Goal: Information Seeking & Learning: Learn about a topic

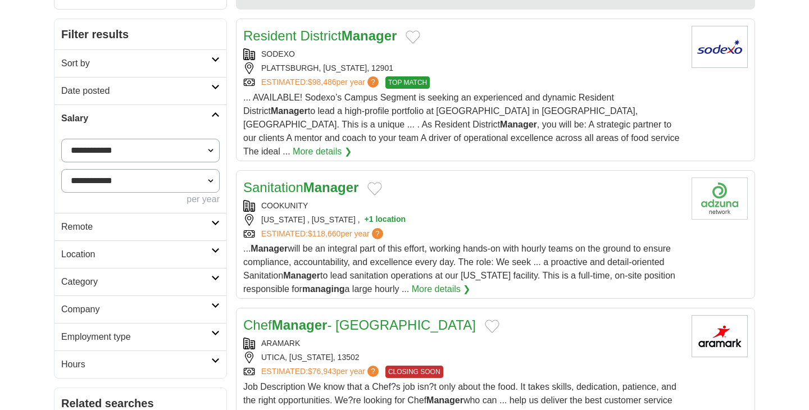
select select "******"
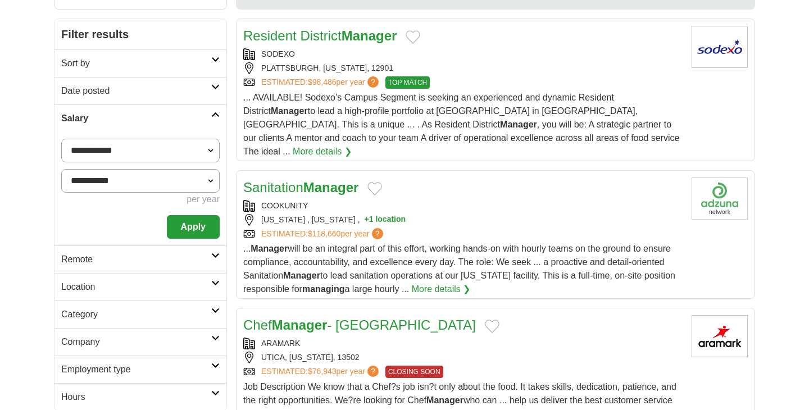
click at [208, 227] on button "Apply" at bounding box center [193, 227] width 53 height 24
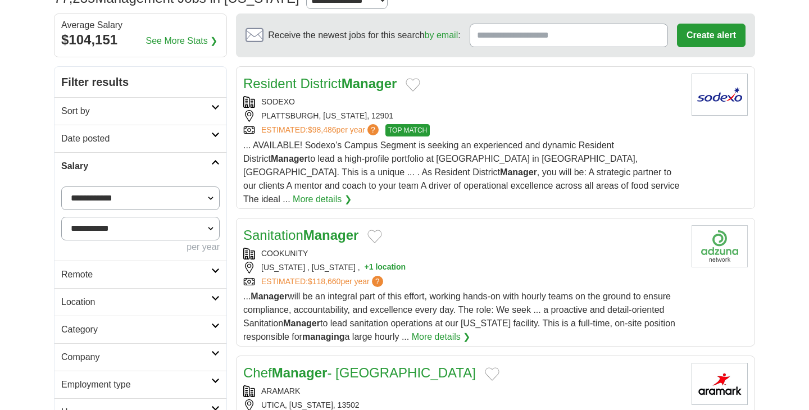
scroll to position [104, 0]
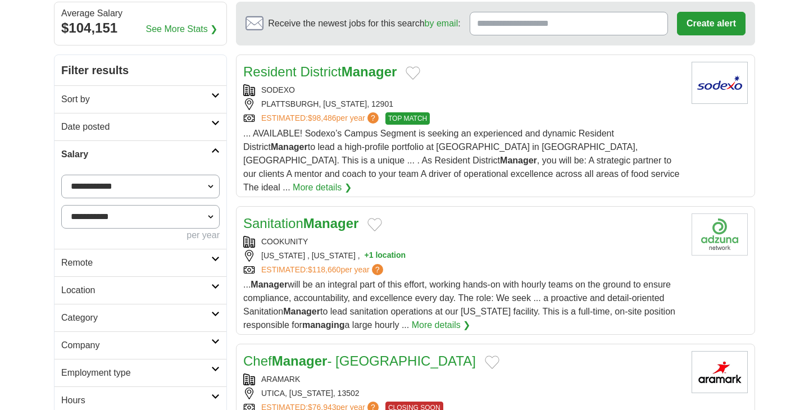
click at [206, 259] on h2 "Remote" at bounding box center [136, 262] width 150 height 13
click at [208, 273] on link "Remote" at bounding box center [140, 263] width 172 height 28
click at [221, 309] on link "Location" at bounding box center [140, 317] width 172 height 28
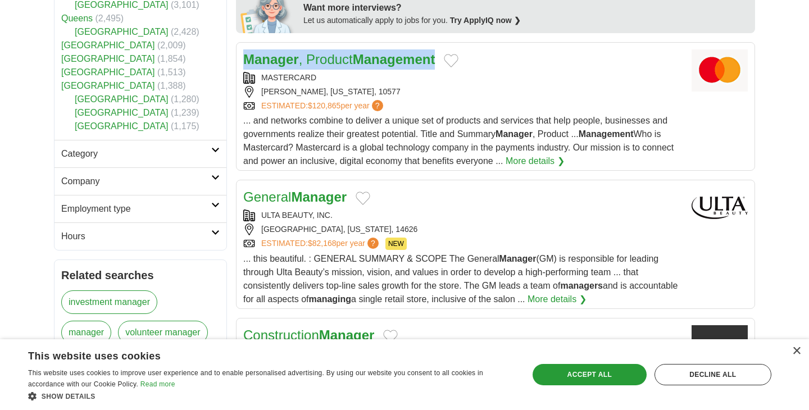
scroll to position [586, 0]
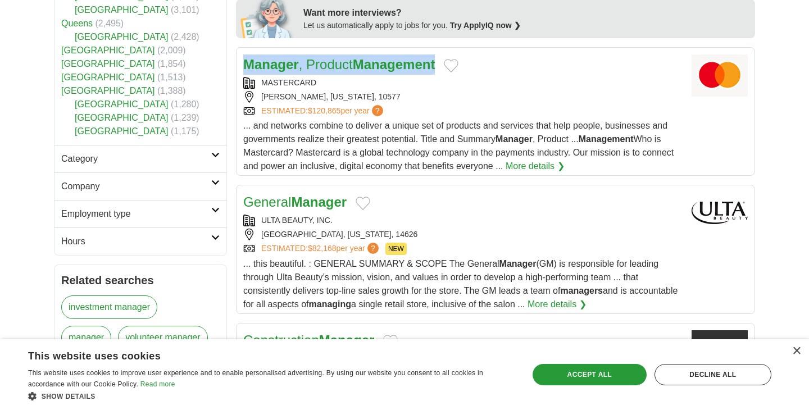
click at [211, 200] on link "Employment type" at bounding box center [140, 214] width 172 height 28
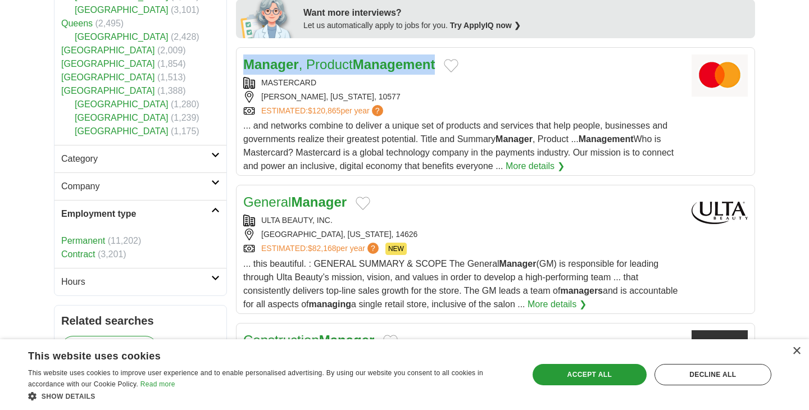
click at [211, 207] on icon at bounding box center [215, 210] width 8 height 6
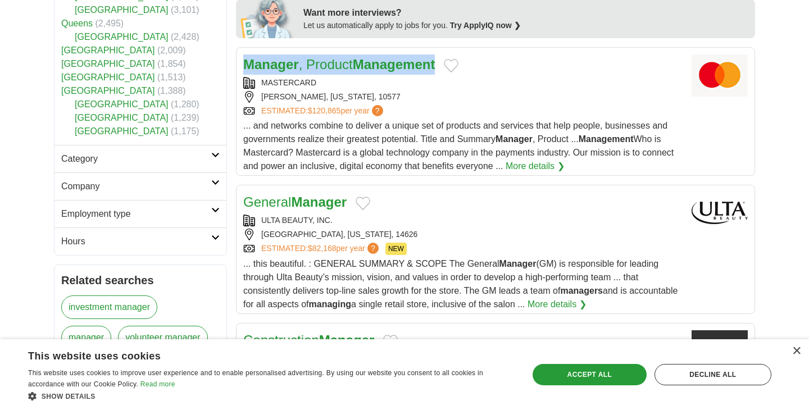
click at [211, 227] on link "Hours" at bounding box center [140, 241] width 172 height 28
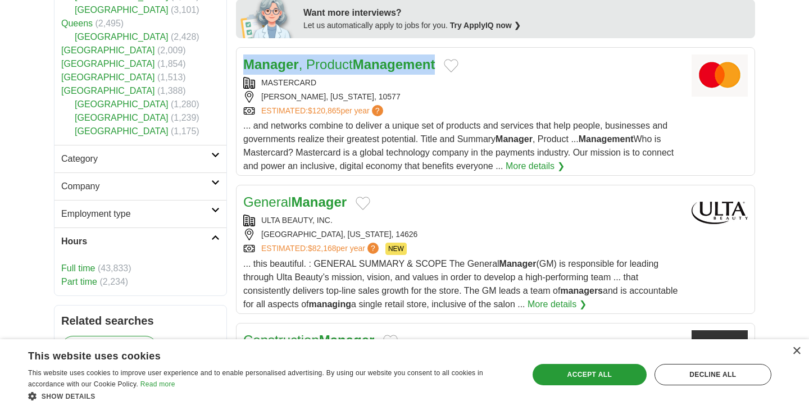
click at [211, 235] on icon at bounding box center [215, 238] width 8 height 6
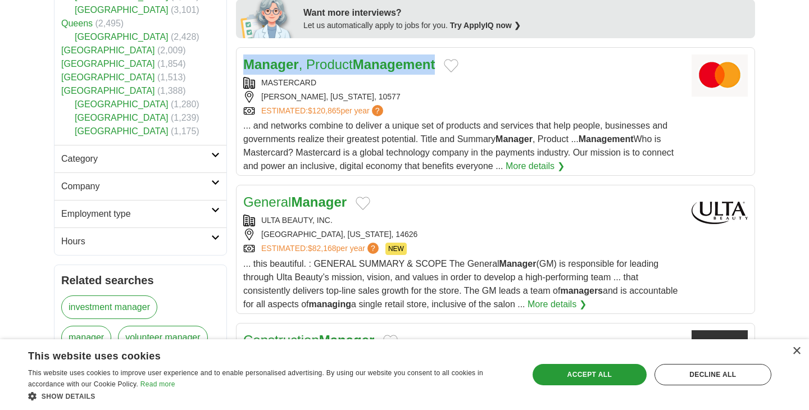
click at [208, 180] on h2 "Company" at bounding box center [136, 186] width 150 height 13
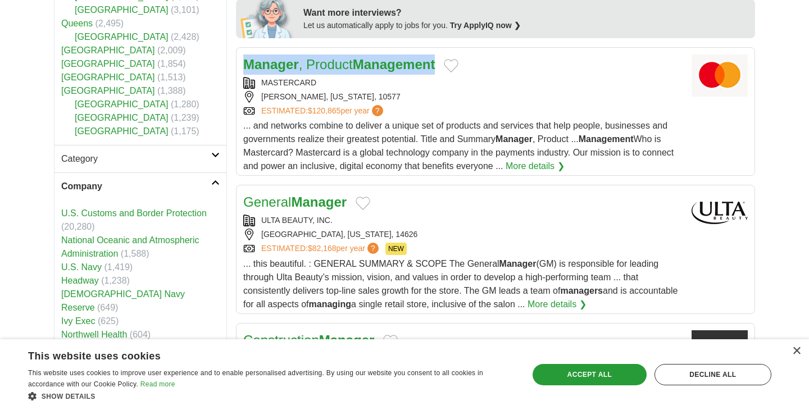
click at [208, 180] on h2 "Company" at bounding box center [136, 186] width 150 height 13
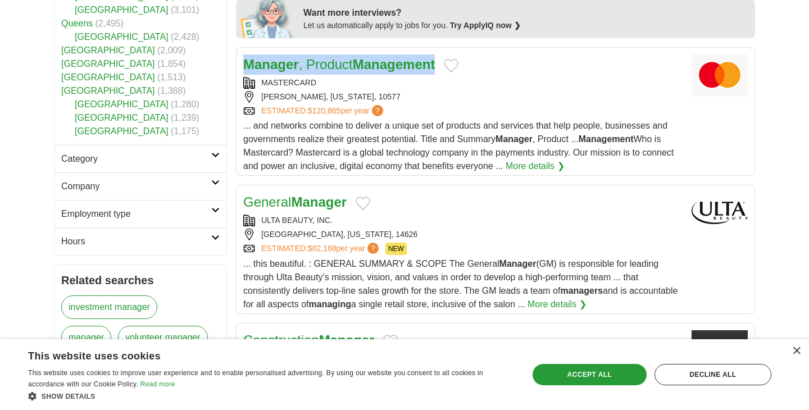
click at [212, 152] on icon at bounding box center [215, 155] width 8 height 6
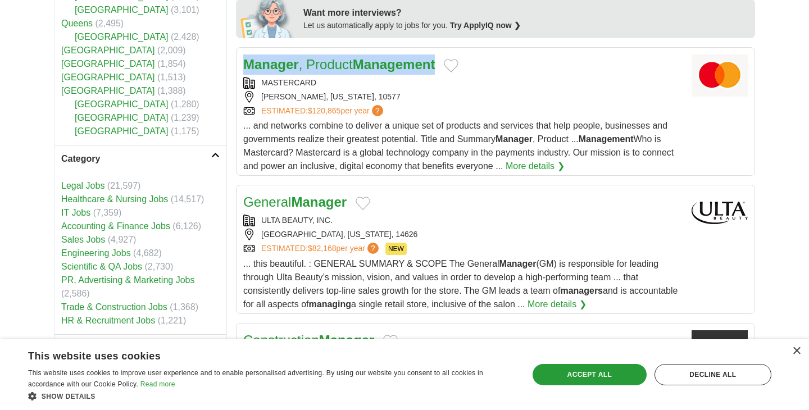
click at [217, 152] on icon at bounding box center [215, 155] width 8 height 6
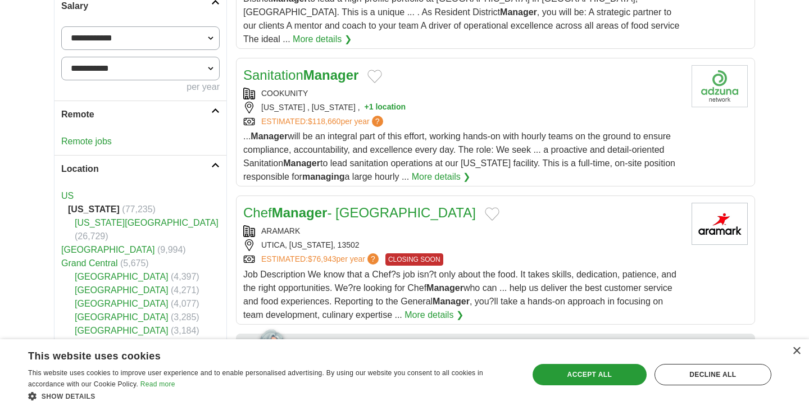
scroll to position [231, 0]
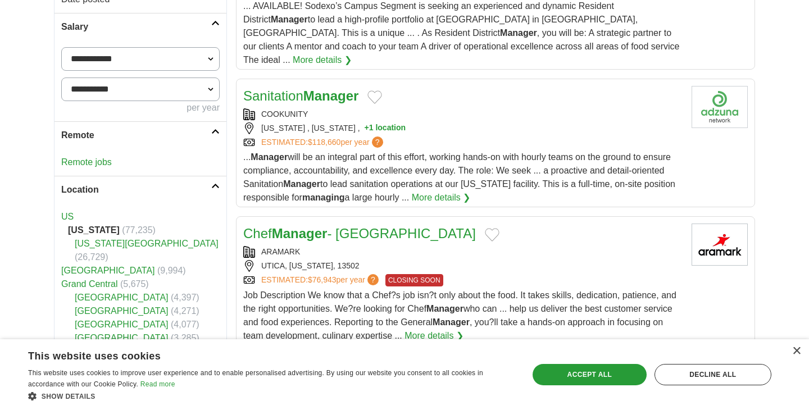
click at [207, 93] on select "**********" at bounding box center [140, 89] width 158 height 24
select select "******"
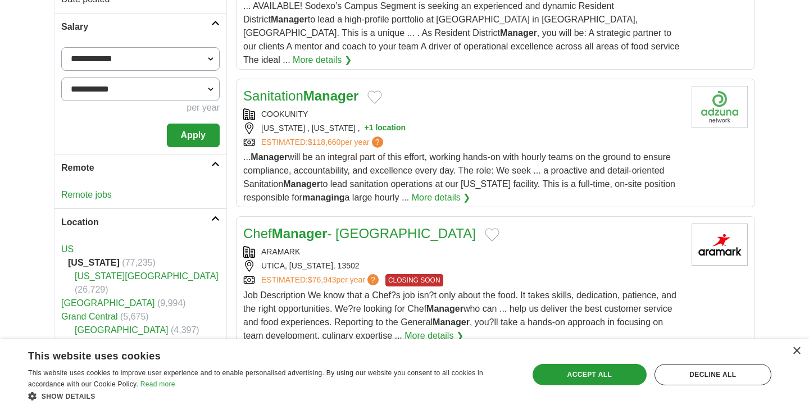
click at [198, 127] on button "Apply" at bounding box center [193, 136] width 53 height 24
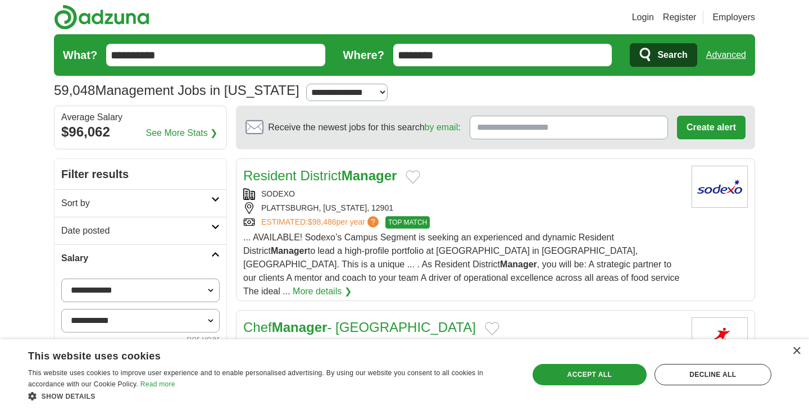
scroll to position [63, 0]
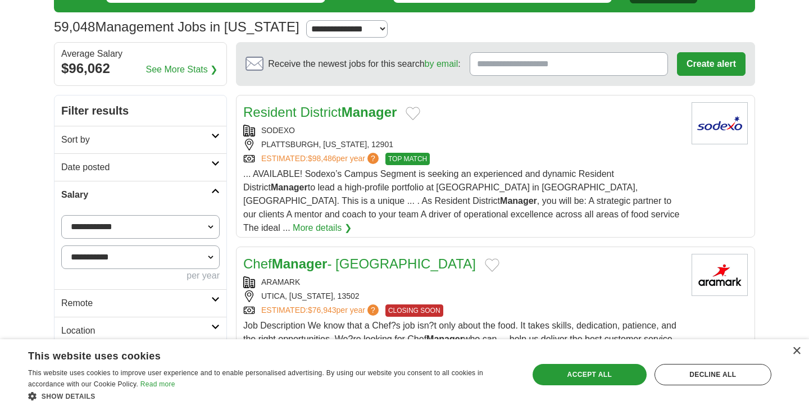
click at [211, 168] on link "Date posted" at bounding box center [140, 167] width 172 height 28
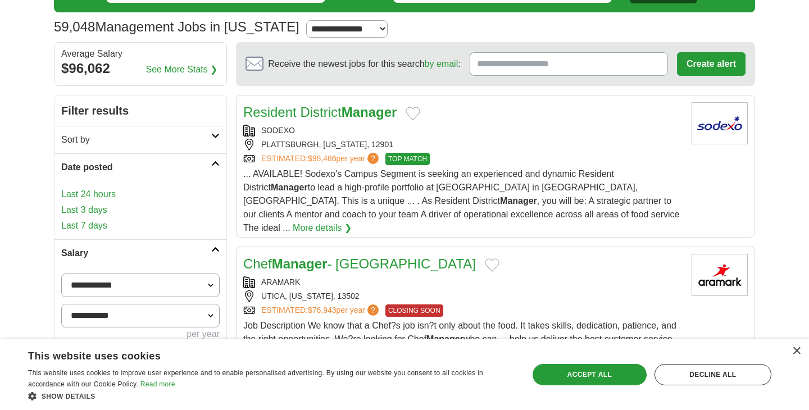
click at [211, 168] on link "Date posted" at bounding box center [140, 167] width 172 height 28
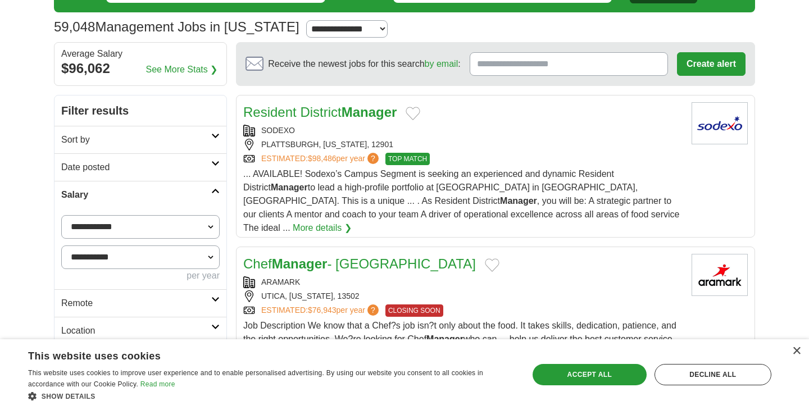
click at [207, 145] on h2 "Sort by" at bounding box center [136, 139] width 150 height 13
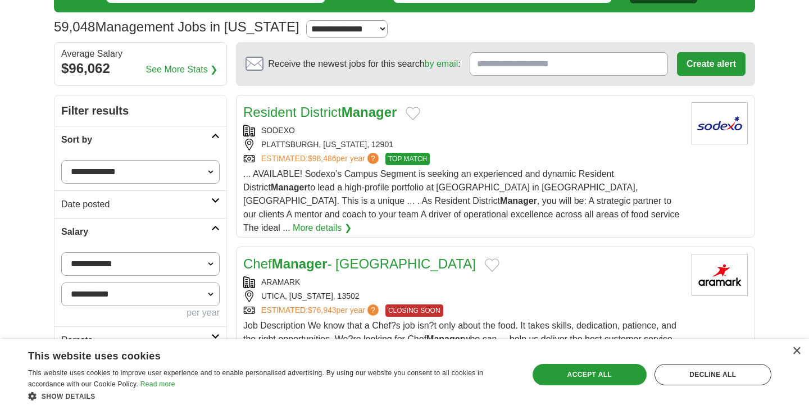
click at [207, 145] on h2 "Sort by" at bounding box center [136, 139] width 150 height 13
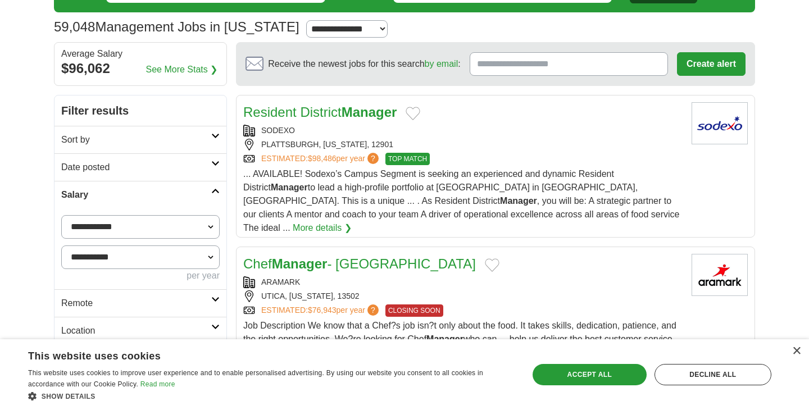
click at [208, 162] on h2 "Date posted" at bounding box center [136, 167] width 150 height 13
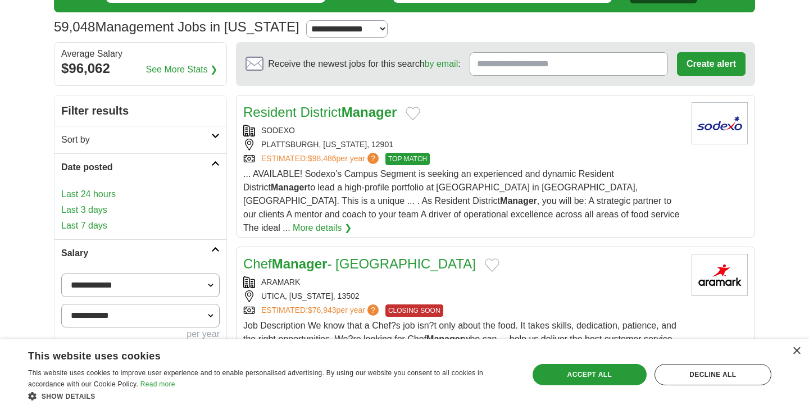
click at [208, 136] on h2 "Sort by" at bounding box center [136, 139] width 150 height 13
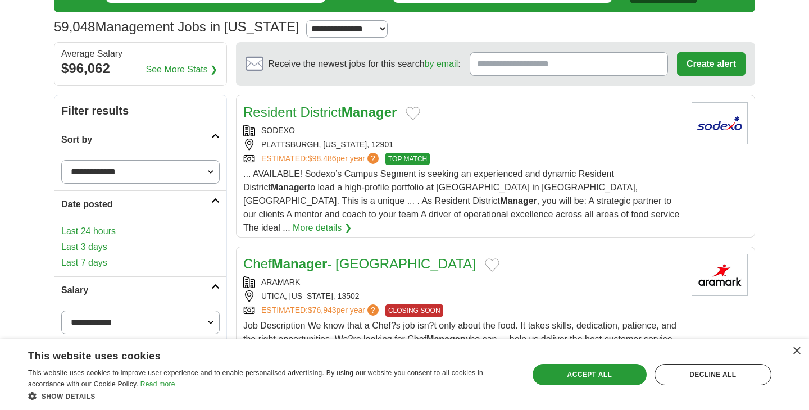
click at [164, 175] on select "**********" at bounding box center [140, 172] width 158 height 24
click at [177, 168] on select "**********" at bounding box center [140, 172] width 158 height 24
select select "**********"
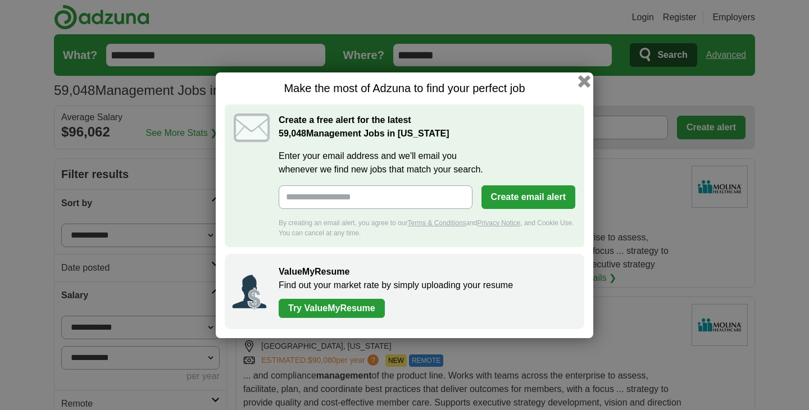
click at [579, 83] on button "button" at bounding box center [584, 81] width 12 height 12
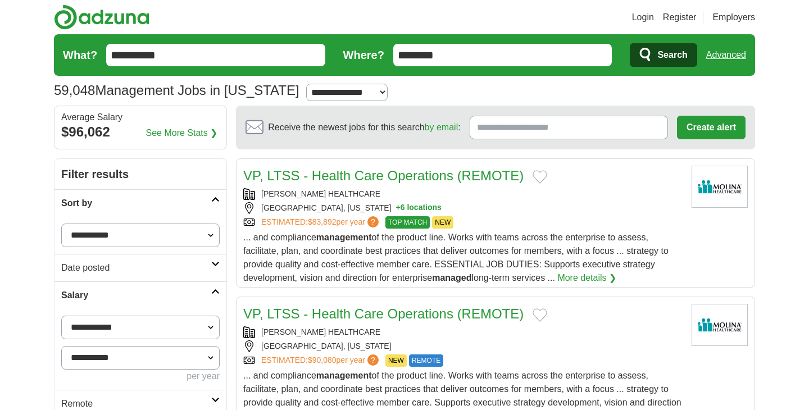
click at [172, 276] on link "Date posted" at bounding box center [140, 268] width 172 height 28
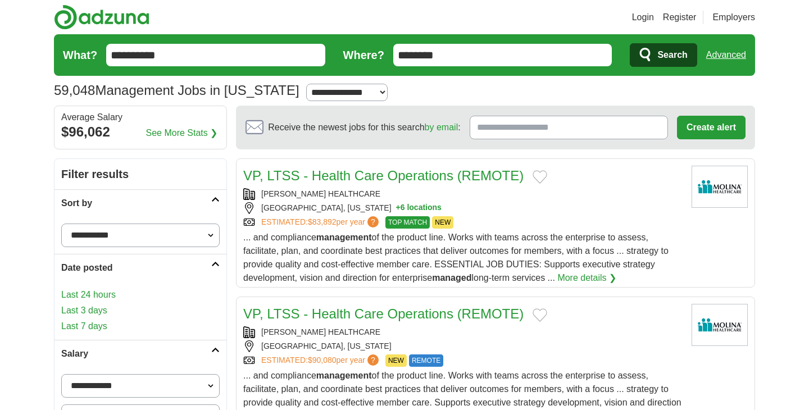
click at [110, 295] on link "Last 24 hours" at bounding box center [140, 294] width 158 height 13
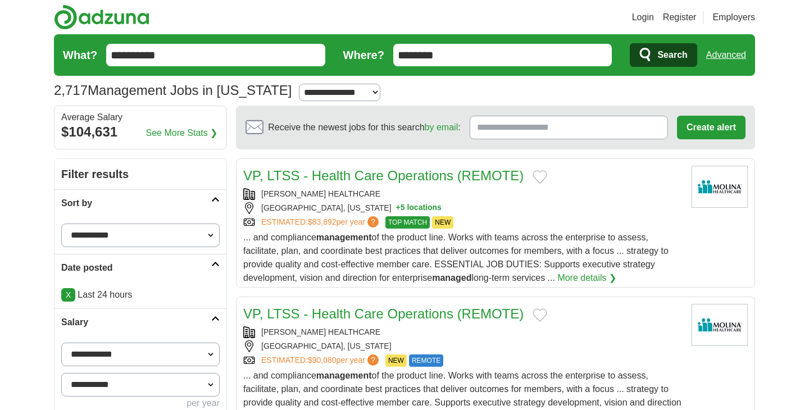
click at [209, 236] on select "**********" at bounding box center [140, 235] width 158 height 24
select select "**********"
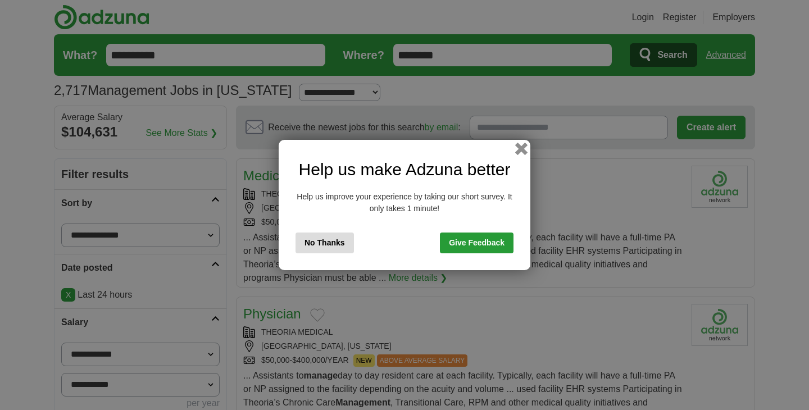
click at [517, 150] on button "button" at bounding box center [521, 149] width 12 height 12
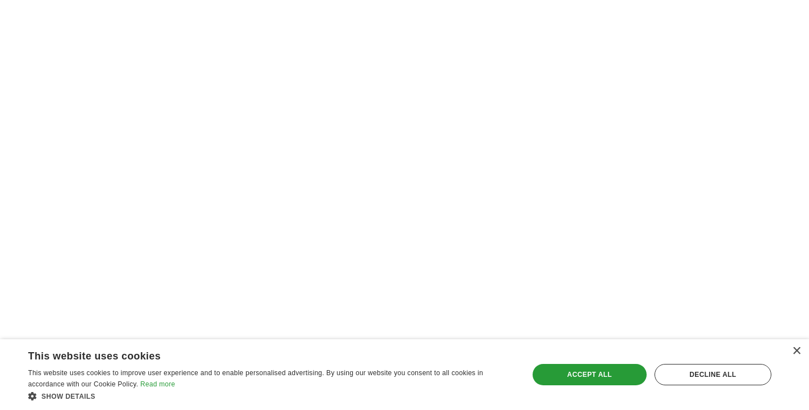
scroll to position [1786, 0]
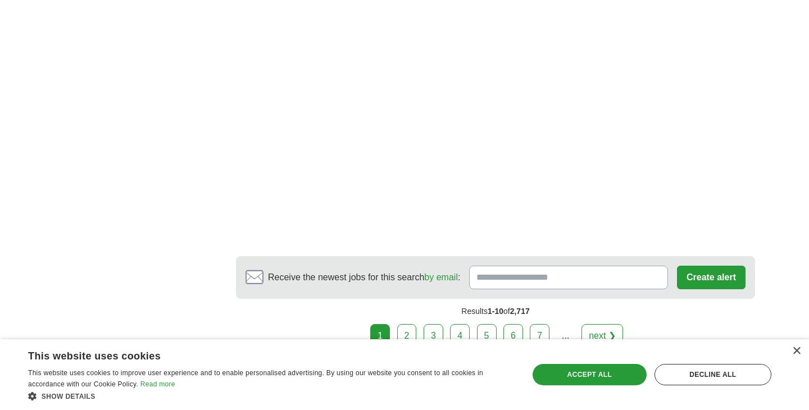
click at [407, 336] on link "2" at bounding box center [407, 336] width 20 height 24
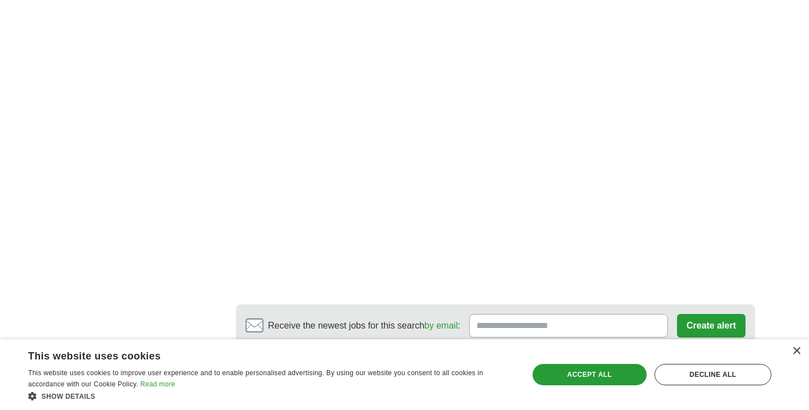
scroll to position [2161, 0]
click at [458, 372] on link "3" at bounding box center [465, 384] width 20 height 24
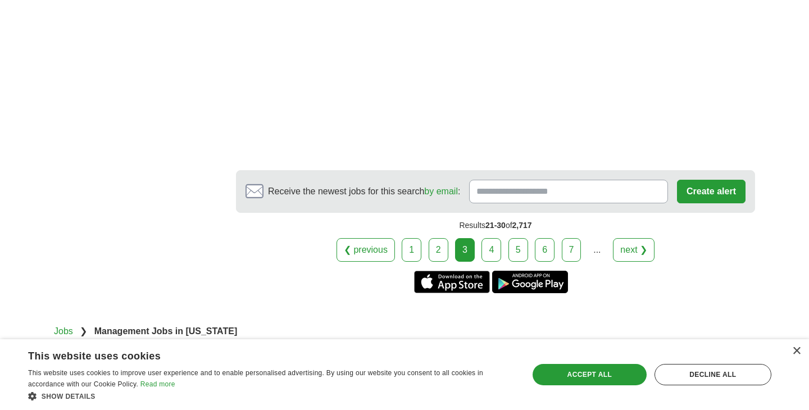
scroll to position [1933, 0]
click at [492, 238] on link "4" at bounding box center [491, 250] width 20 height 24
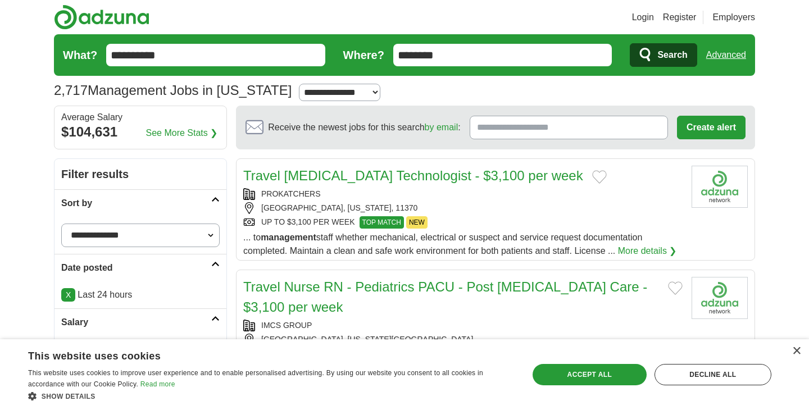
click at [212, 58] on input "**********" at bounding box center [215, 55] width 219 height 22
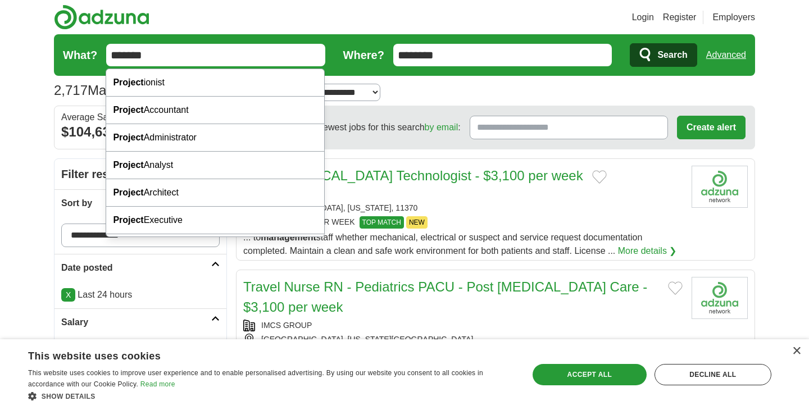
type input "*******"
click at [629, 43] on button "Search" at bounding box center [662, 55] width 67 height 24
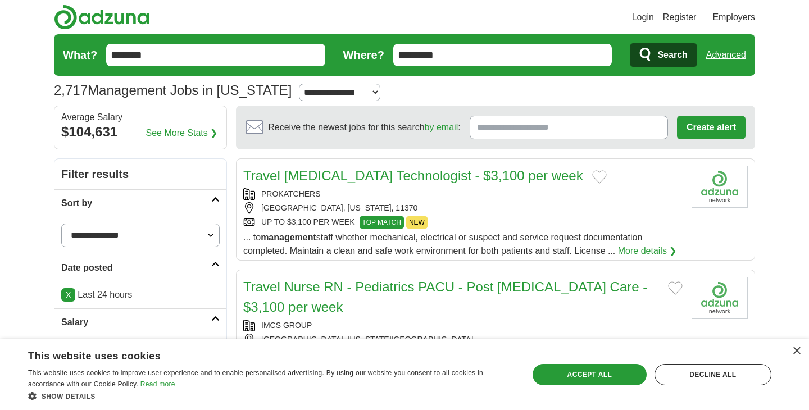
click at [673, 58] on span "Search" at bounding box center [672, 55] width 30 height 22
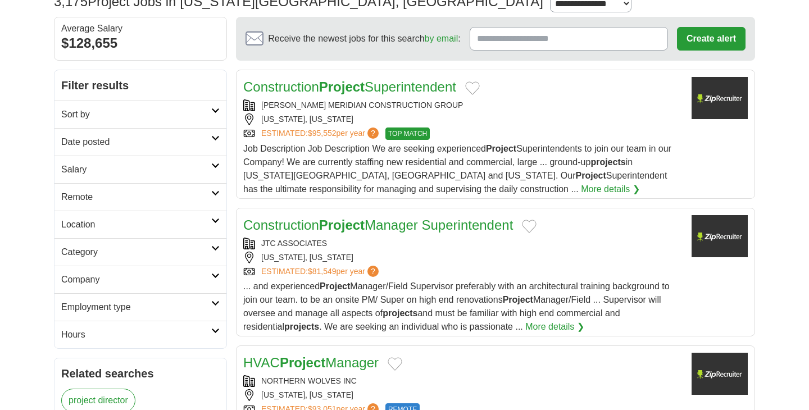
scroll to position [90, 0]
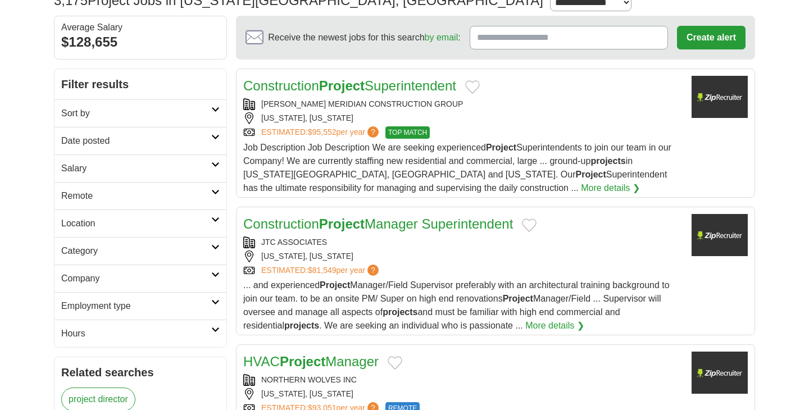
click at [204, 100] on link "Sort by" at bounding box center [140, 113] width 172 height 28
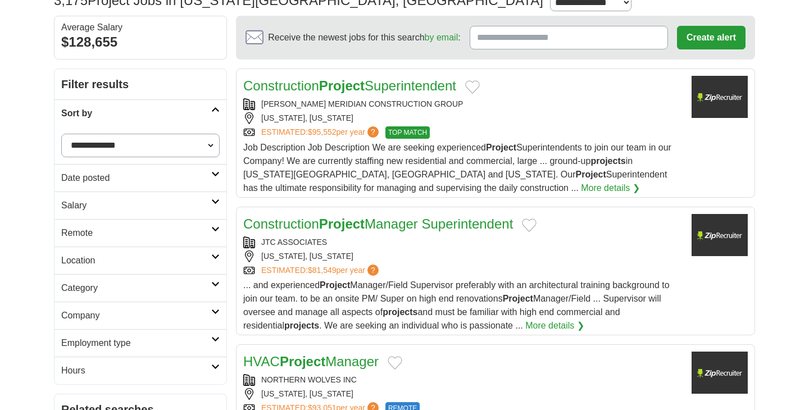
click at [209, 107] on h2 "Sort by" at bounding box center [136, 113] width 150 height 13
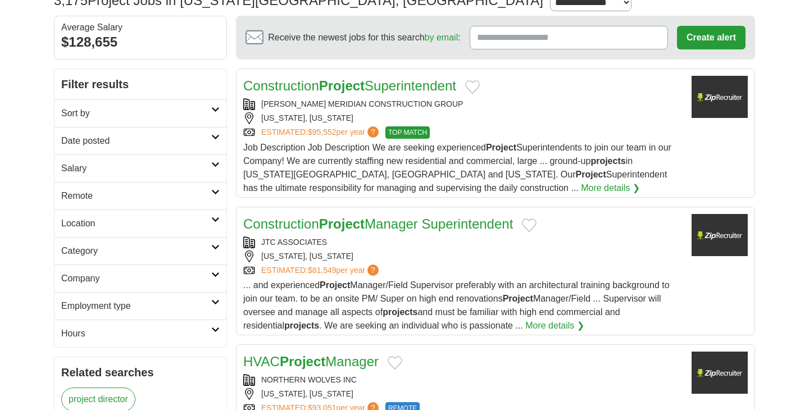
click at [207, 127] on link "Date posted" at bounding box center [140, 141] width 172 height 28
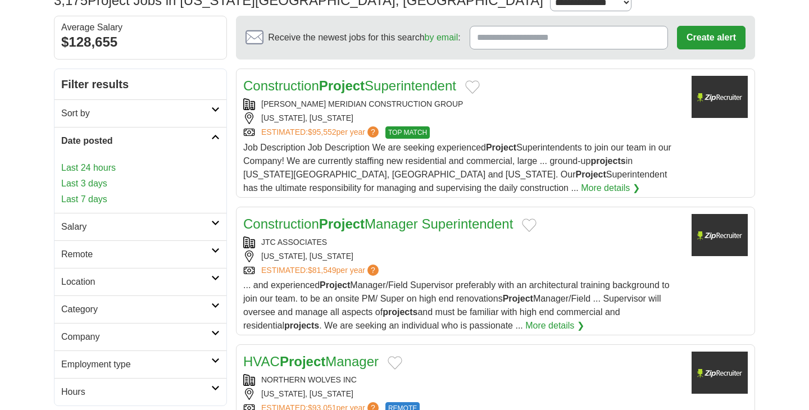
click at [218, 138] on icon at bounding box center [215, 137] width 8 height 6
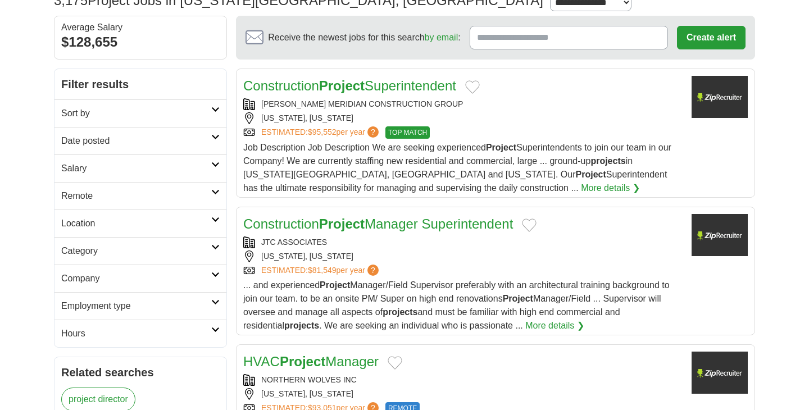
click at [209, 166] on h2 "Salary" at bounding box center [136, 168] width 150 height 13
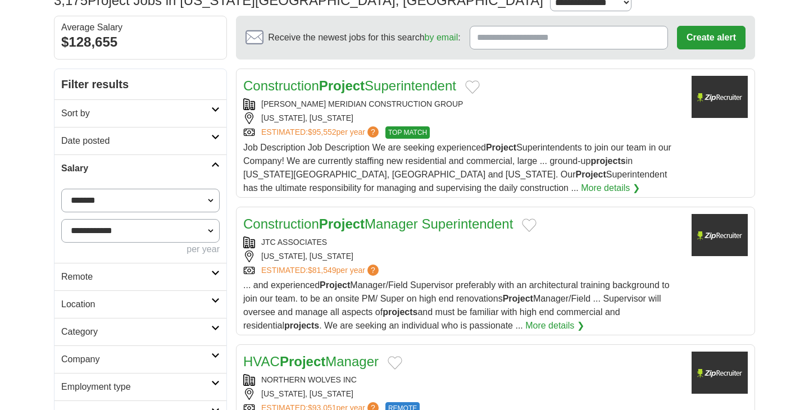
click at [211, 226] on select "**********" at bounding box center [140, 231] width 158 height 24
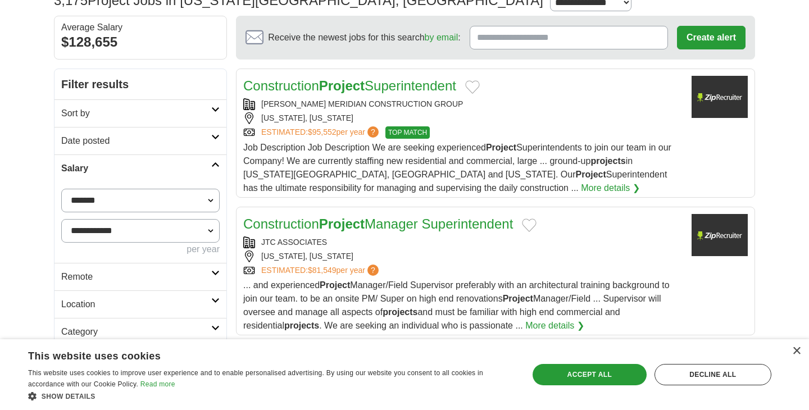
select select "******"
click at [206, 278] on button "Apply" at bounding box center [193, 277] width 53 height 24
click at [206, 271] on button "Apply" at bounding box center [193, 277] width 53 height 24
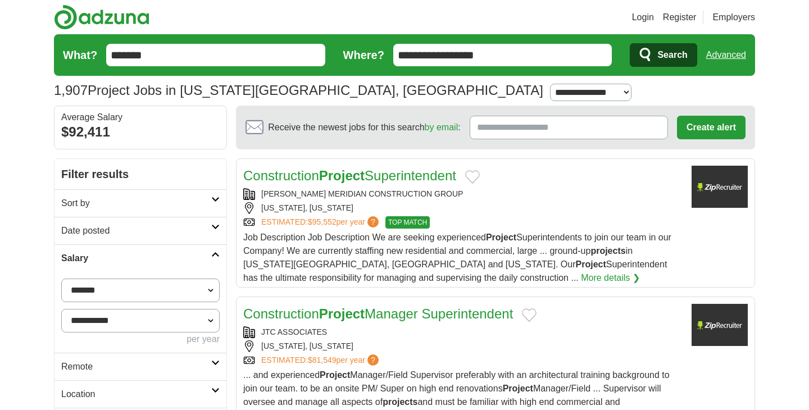
click at [221, 259] on link "Salary" at bounding box center [140, 258] width 172 height 28
click at [220, 218] on link "Date posted" at bounding box center [140, 231] width 172 height 28
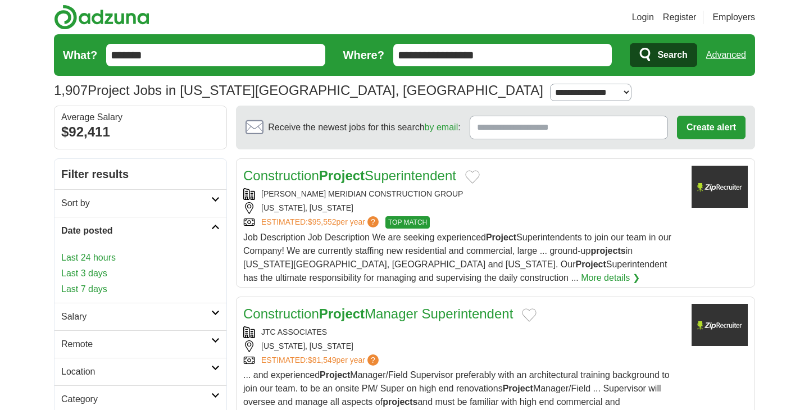
click at [218, 224] on icon at bounding box center [215, 227] width 8 height 6
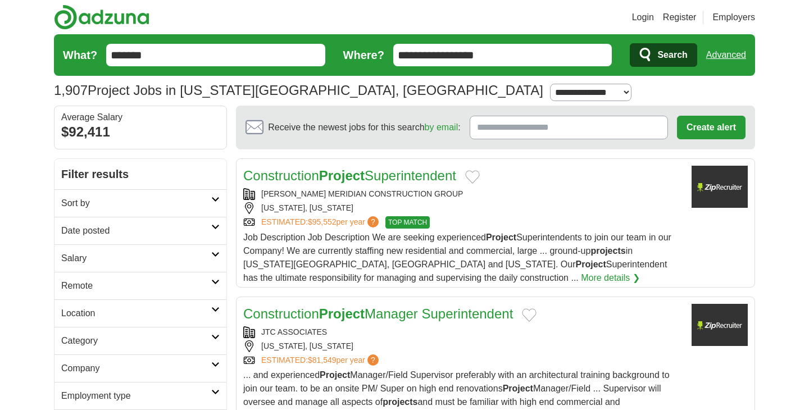
click at [217, 201] on icon at bounding box center [215, 200] width 8 height 6
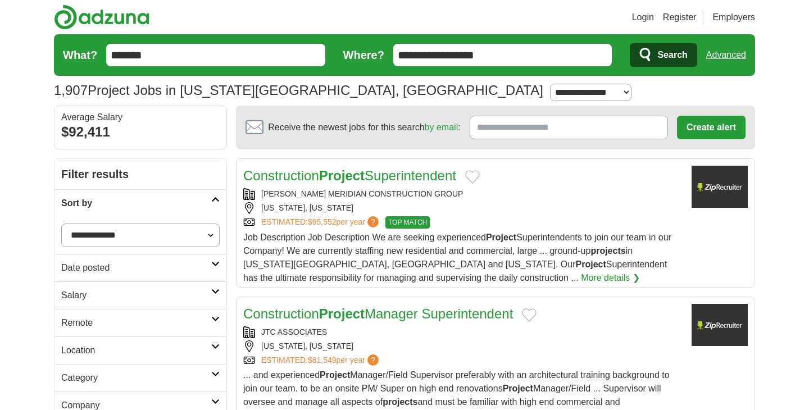
click at [199, 240] on select "**********" at bounding box center [140, 235] width 158 height 24
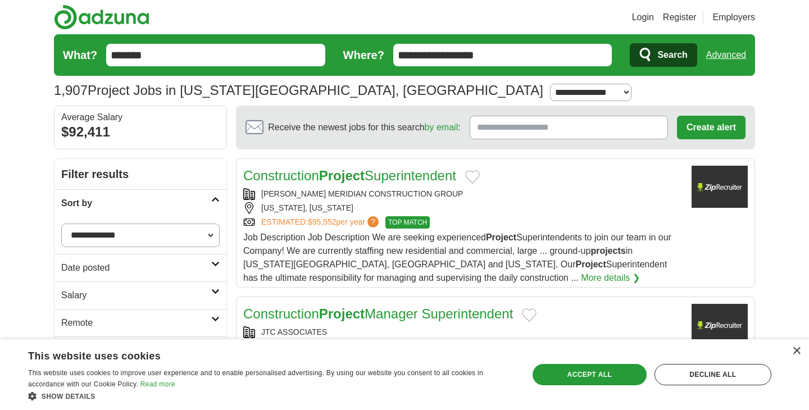
click at [219, 206] on link "Sort by" at bounding box center [140, 203] width 172 height 28
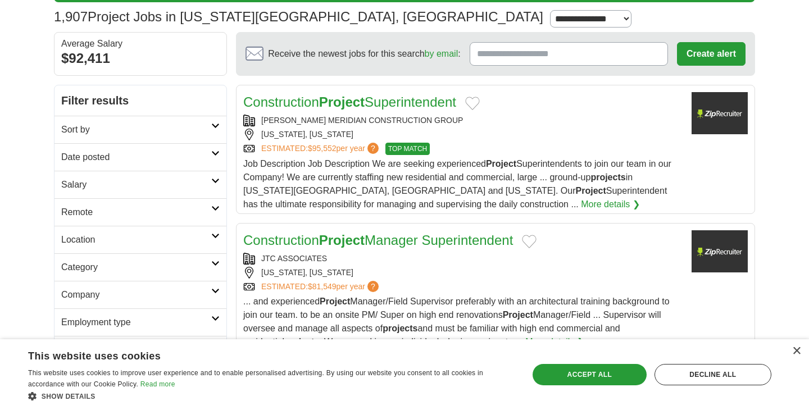
click at [218, 183] on icon at bounding box center [215, 181] width 8 height 6
click at [204, 216] on h2 "Remote" at bounding box center [136, 212] width 150 height 13
click at [213, 241] on link "Location" at bounding box center [140, 240] width 172 height 28
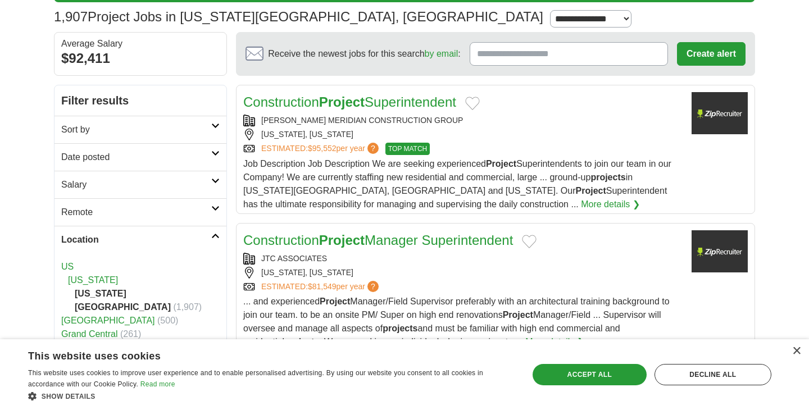
click at [213, 241] on link "Location" at bounding box center [140, 240] width 172 height 28
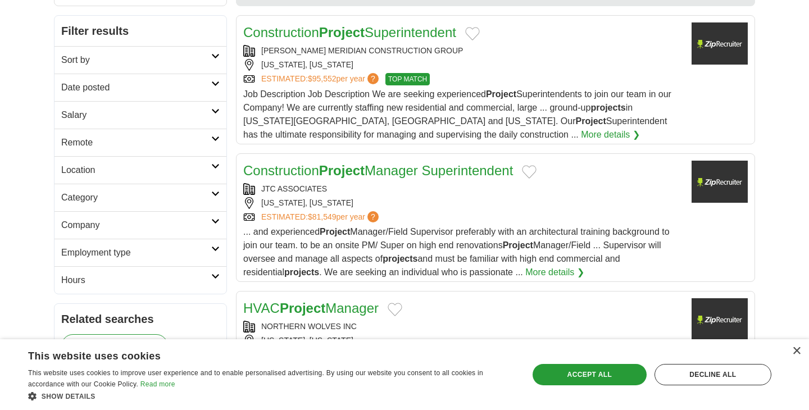
scroll to position [144, 0]
click at [208, 204] on link "Category" at bounding box center [140, 197] width 172 height 28
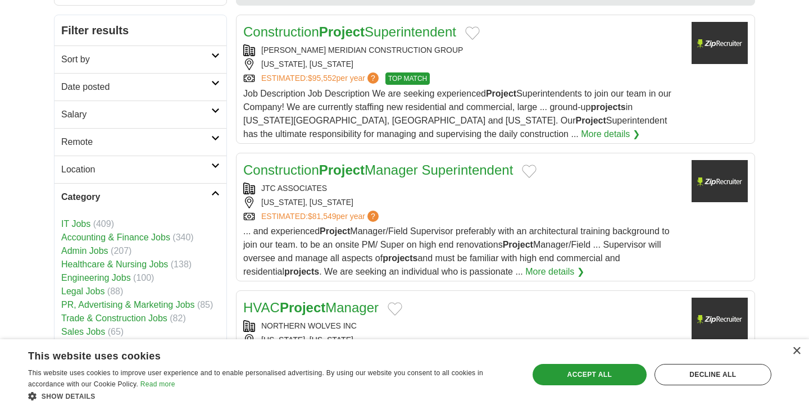
click at [208, 204] on link "Category" at bounding box center [140, 197] width 172 height 28
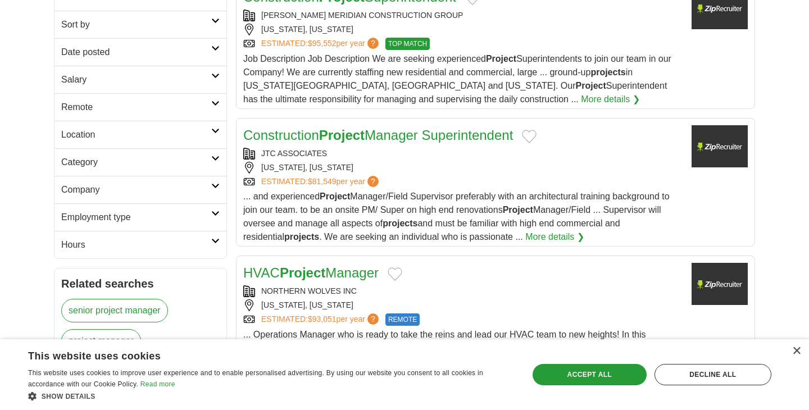
scroll to position [184, 0]
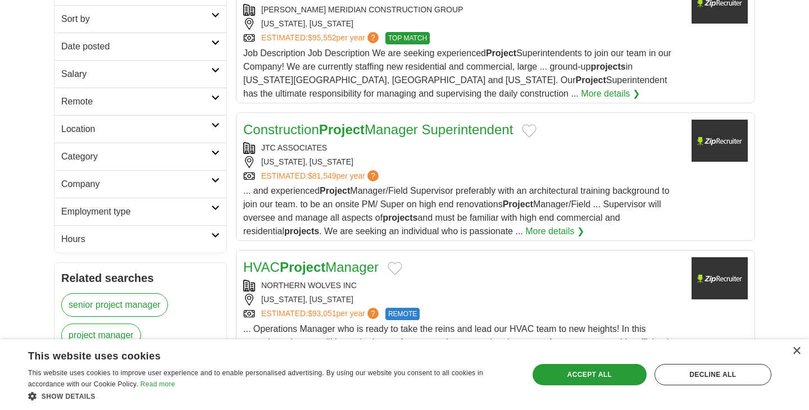
click at [211, 187] on h2 "Company" at bounding box center [136, 183] width 150 height 13
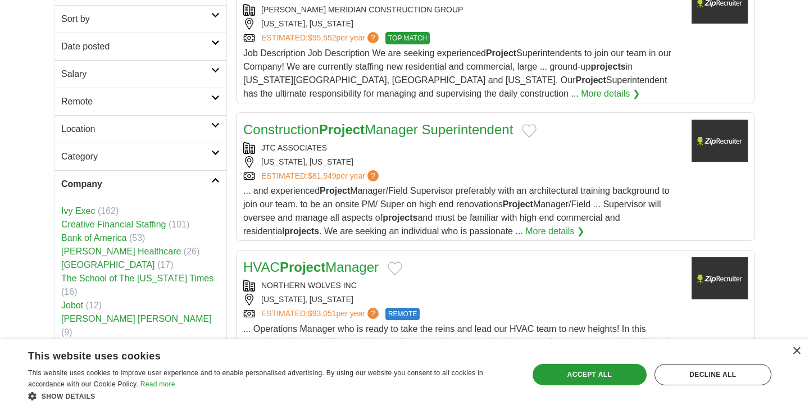
click at [211, 187] on h2 "Company" at bounding box center [136, 183] width 150 height 13
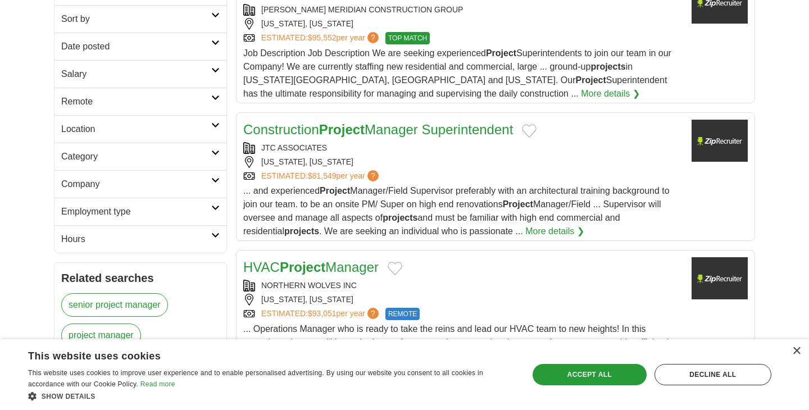
click at [209, 216] on h2 "Employment type" at bounding box center [136, 211] width 150 height 13
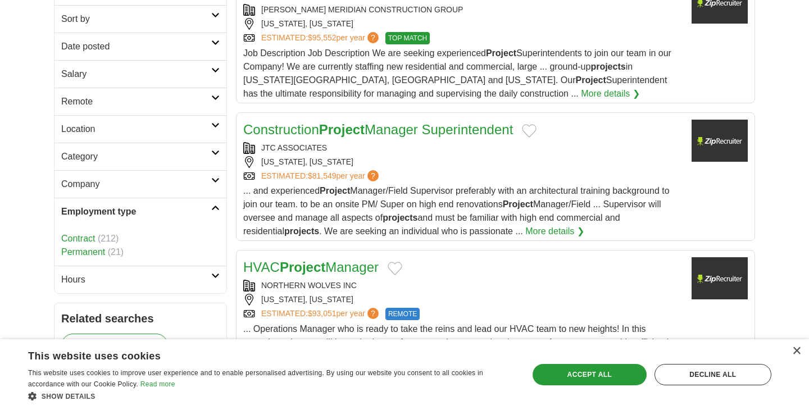
click at [209, 216] on h2 "Employment type" at bounding box center [136, 211] width 150 height 13
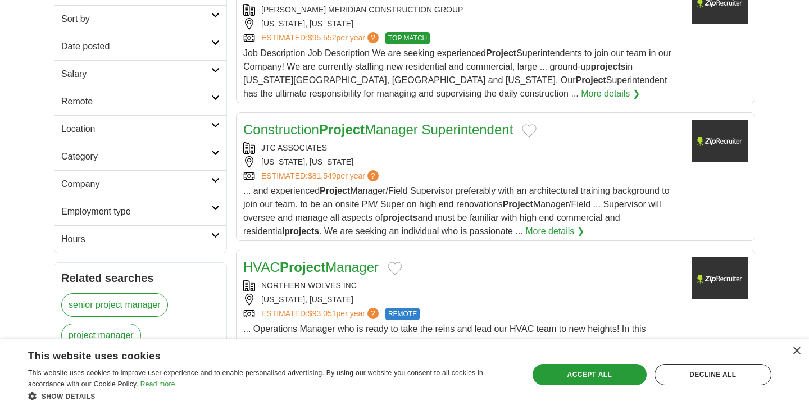
click at [213, 236] on icon at bounding box center [215, 235] width 8 height 6
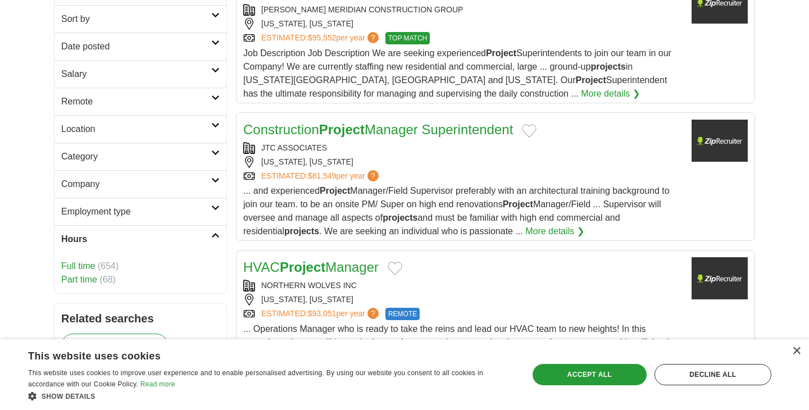
click at [213, 236] on icon at bounding box center [215, 235] width 8 height 6
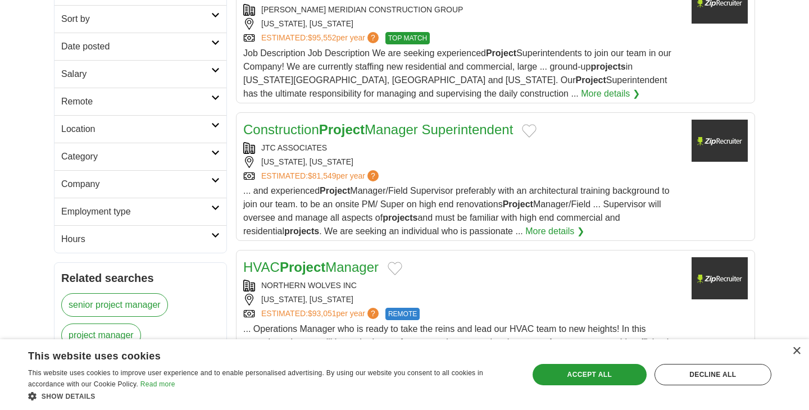
click at [212, 242] on link "Hours" at bounding box center [140, 239] width 172 height 28
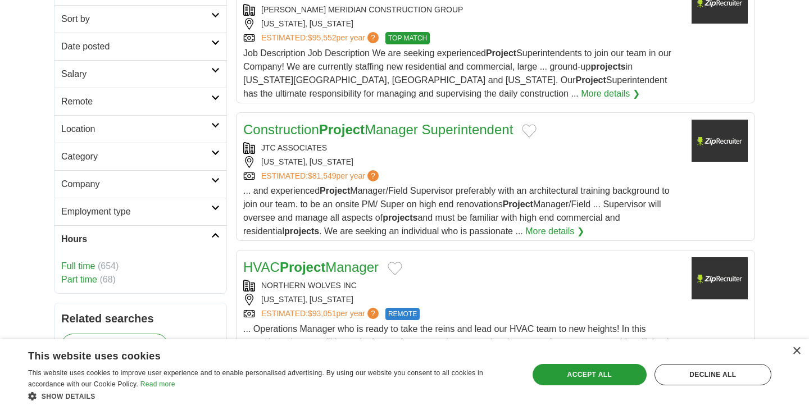
click at [92, 267] on link "Full time" at bounding box center [78, 266] width 34 height 10
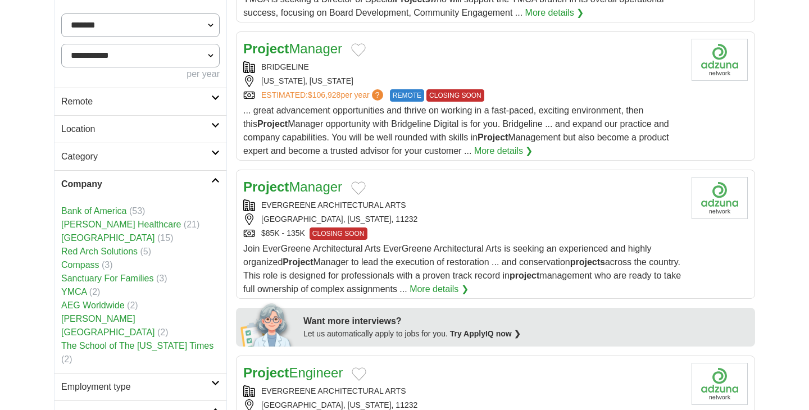
click at [216, 182] on link "Company" at bounding box center [140, 184] width 172 height 28
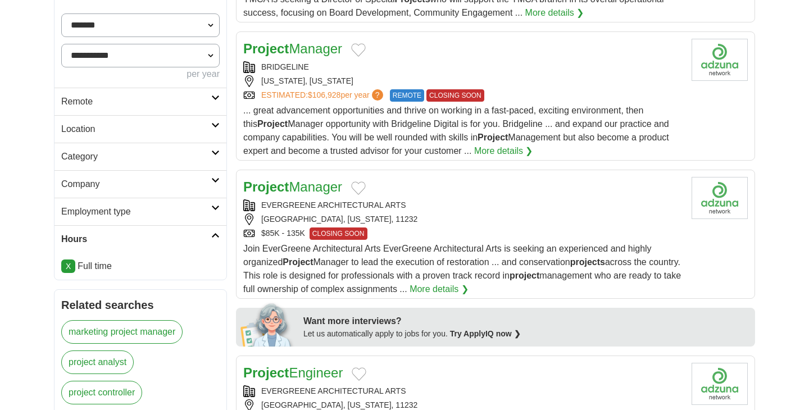
click at [217, 205] on icon at bounding box center [215, 208] width 8 height 6
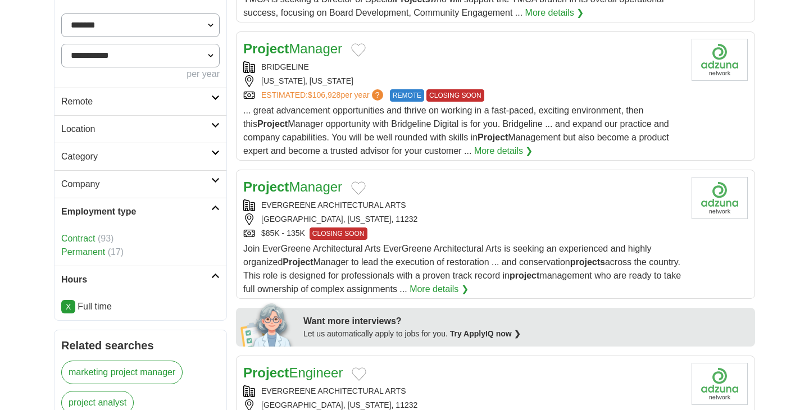
click at [217, 205] on icon at bounding box center [215, 208] width 8 height 6
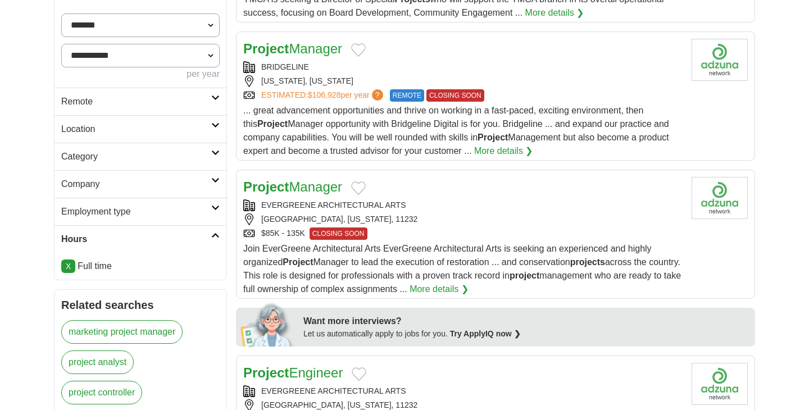
click at [214, 158] on link "Category" at bounding box center [140, 157] width 172 height 28
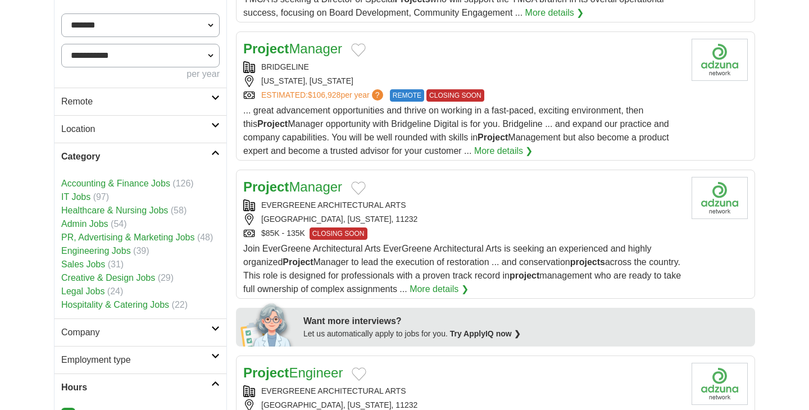
click at [214, 158] on link "Category" at bounding box center [140, 157] width 172 height 28
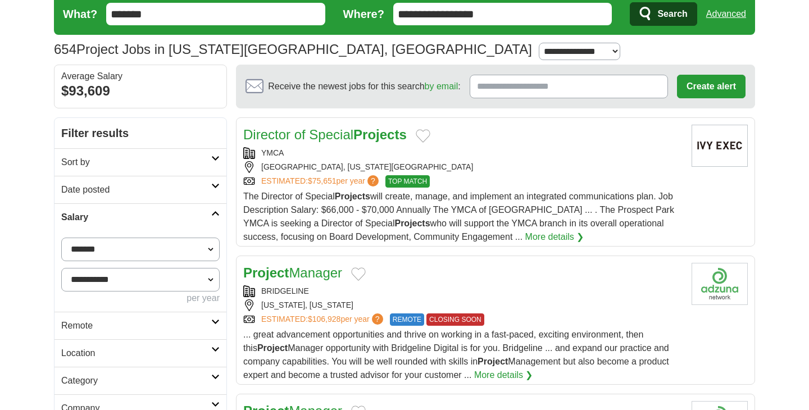
scroll to position [42, 0]
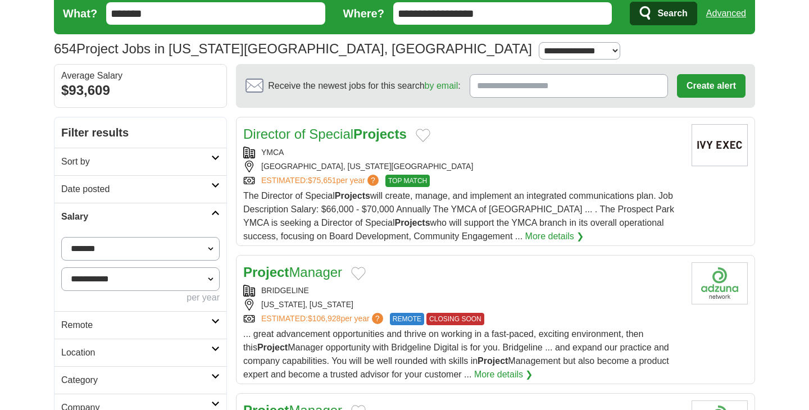
click at [193, 125] on h2 "Filter results" at bounding box center [140, 132] width 172 height 30
click at [208, 162] on h2 "Sort by" at bounding box center [136, 161] width 150 height 13
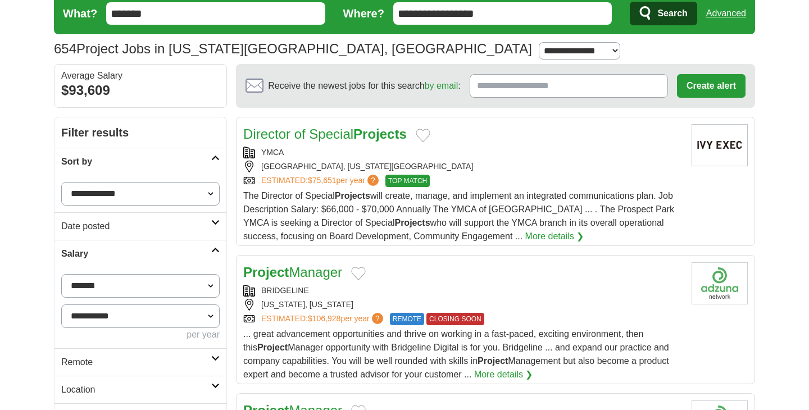
click at [189, 199] on select "**********" at bounding box center [140, 194] width 158 height 24
select select "**********"
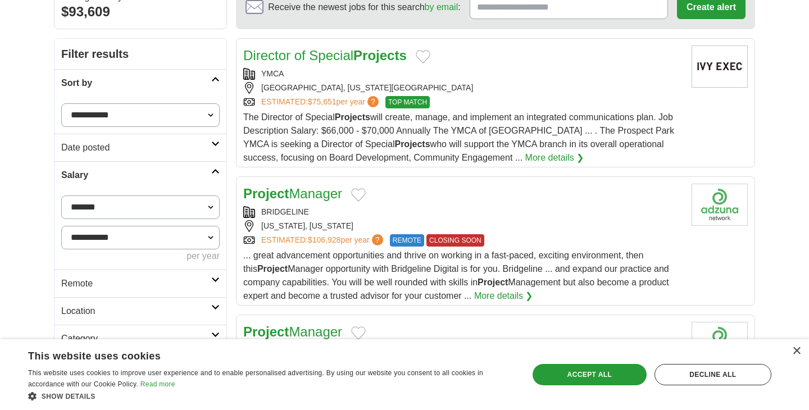
scroll to position [121, 0]
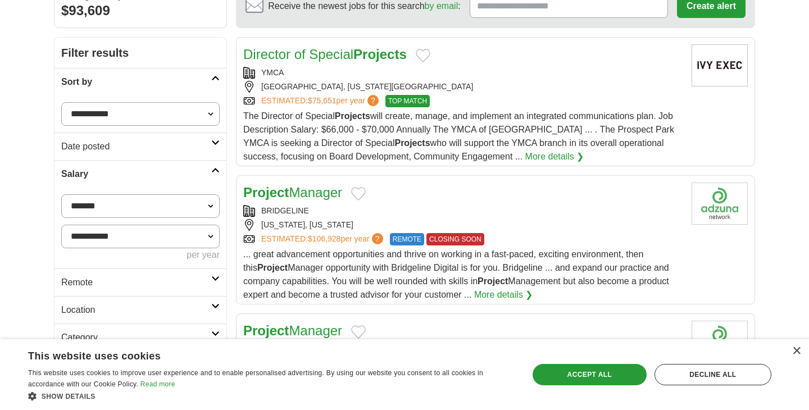
click at [297, 195] on link "Project Manager" at bounding box center [292, 192] width 99 height 15
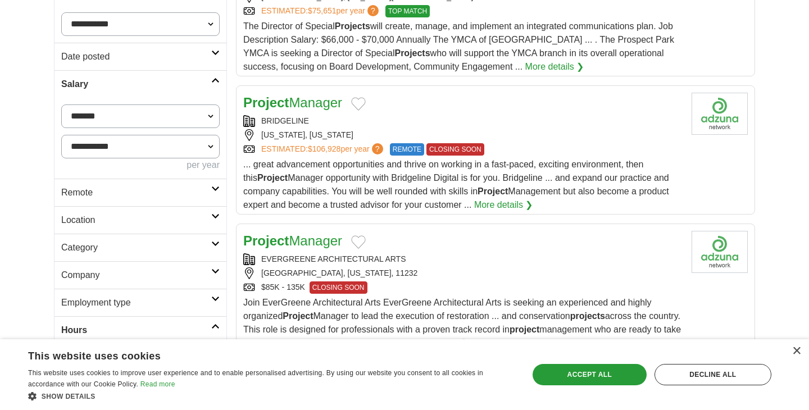
scroll to position [136, 0]
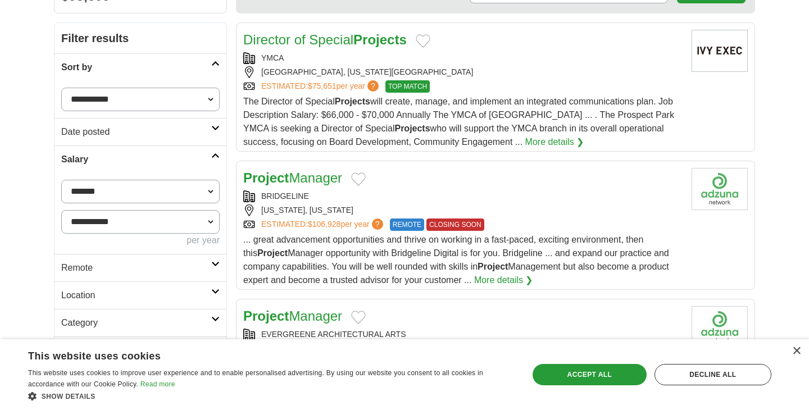
click at [333, 40] on link "Director of Special Projects" at bounding box center [324, 39] width 163 height 15
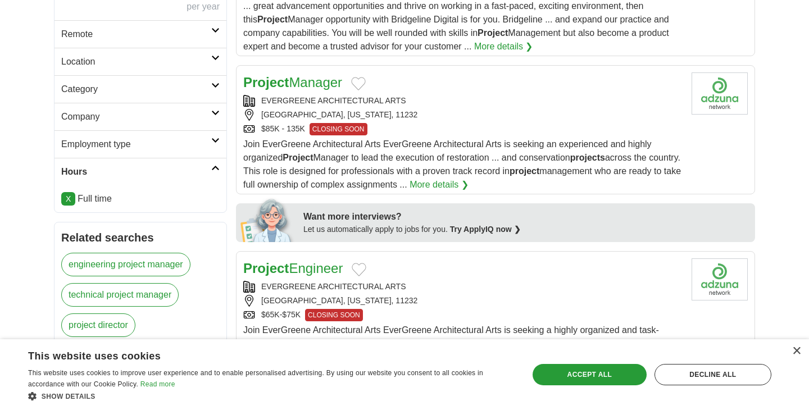
scroll to position [369, 0]
click at [305, 83] on link "Project Manager" at bounding box center [292, 82] width 99 height 15
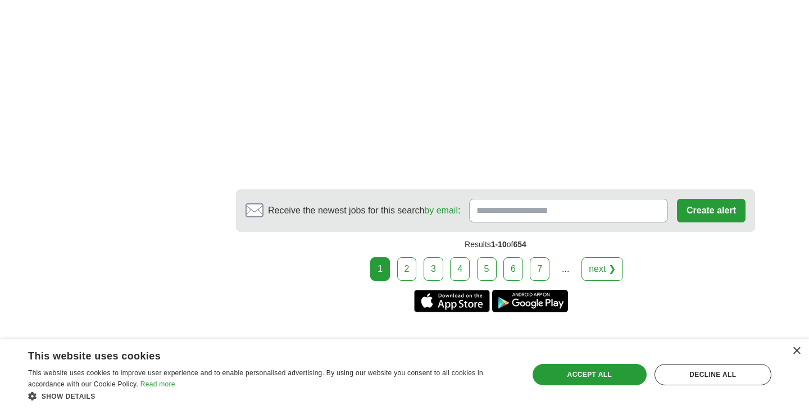
scroll to position [1961, 0]
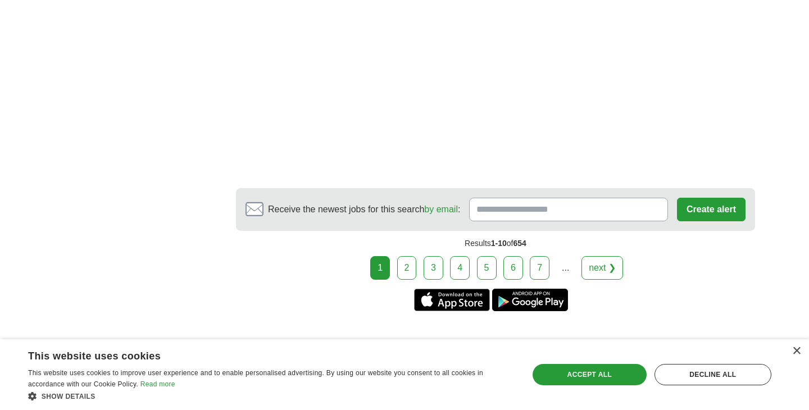
click at [404, 277] on link "2" at bounding box center [407, 268] width 20 height 24
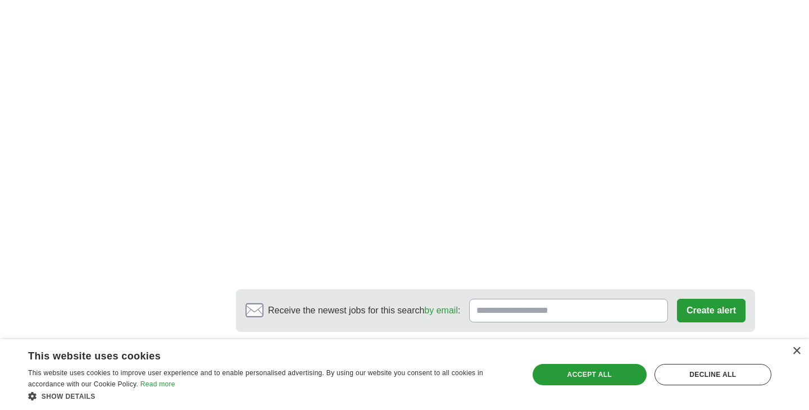
scroll to position [2063, 0]
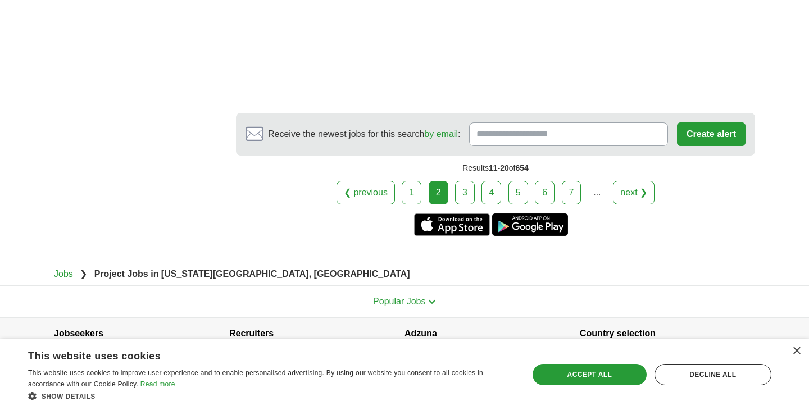
click at [465, 181] on link "3" at bounding box center [465, 193] width 20 height 24
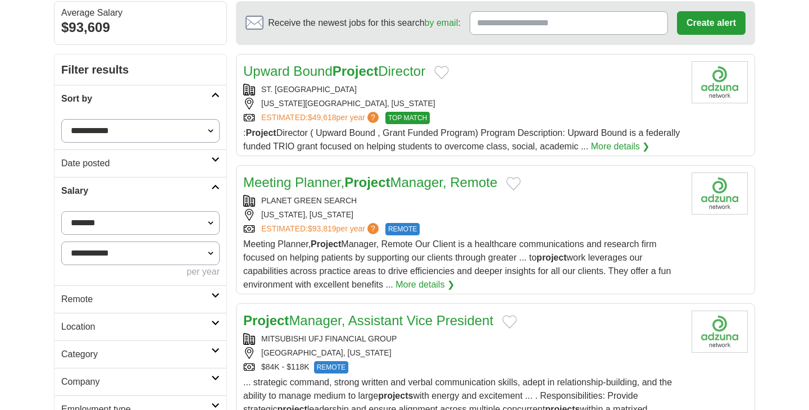
scroll to position [108, 0]
